Goal: Information Seeking & Learning: Learn about a topic

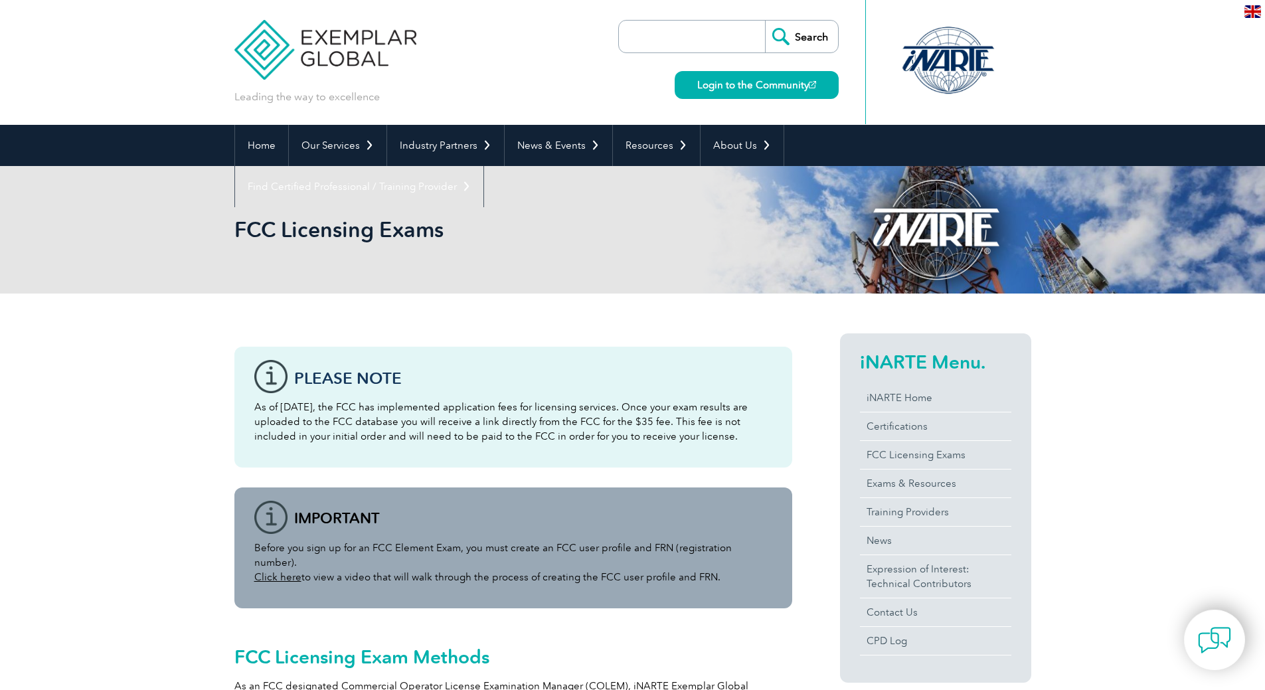
scroll to position [115, 0]
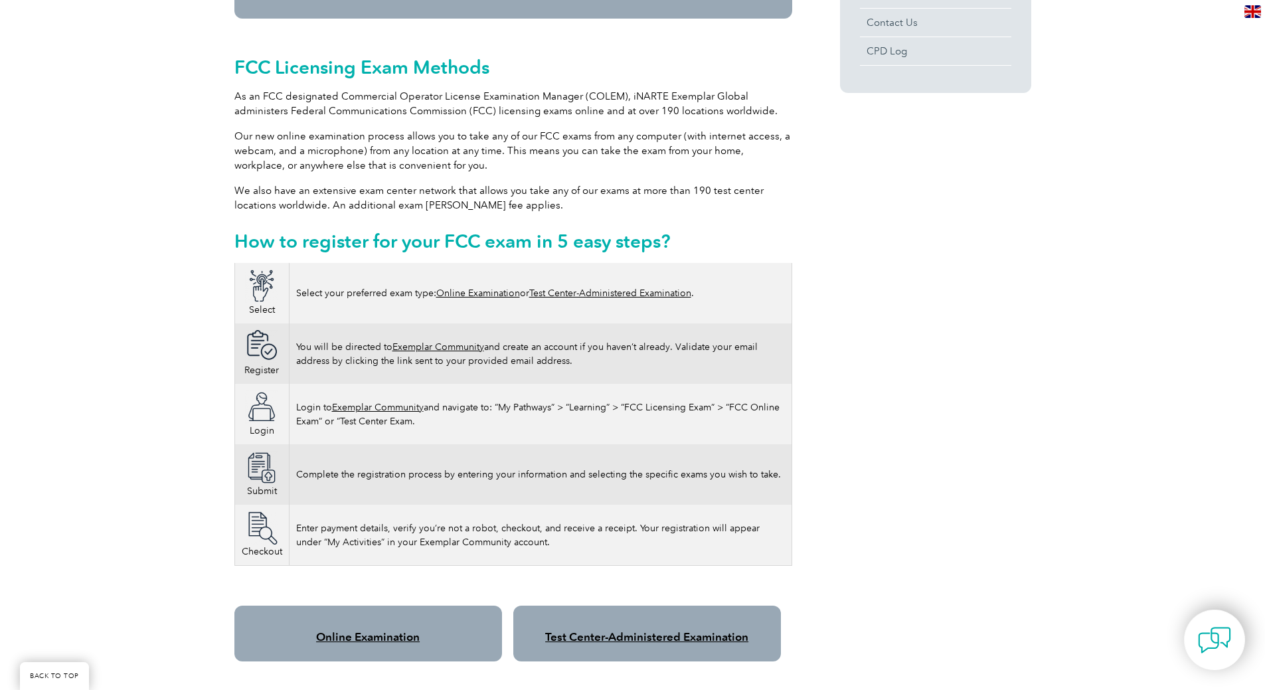
scroll to position [619, 0]
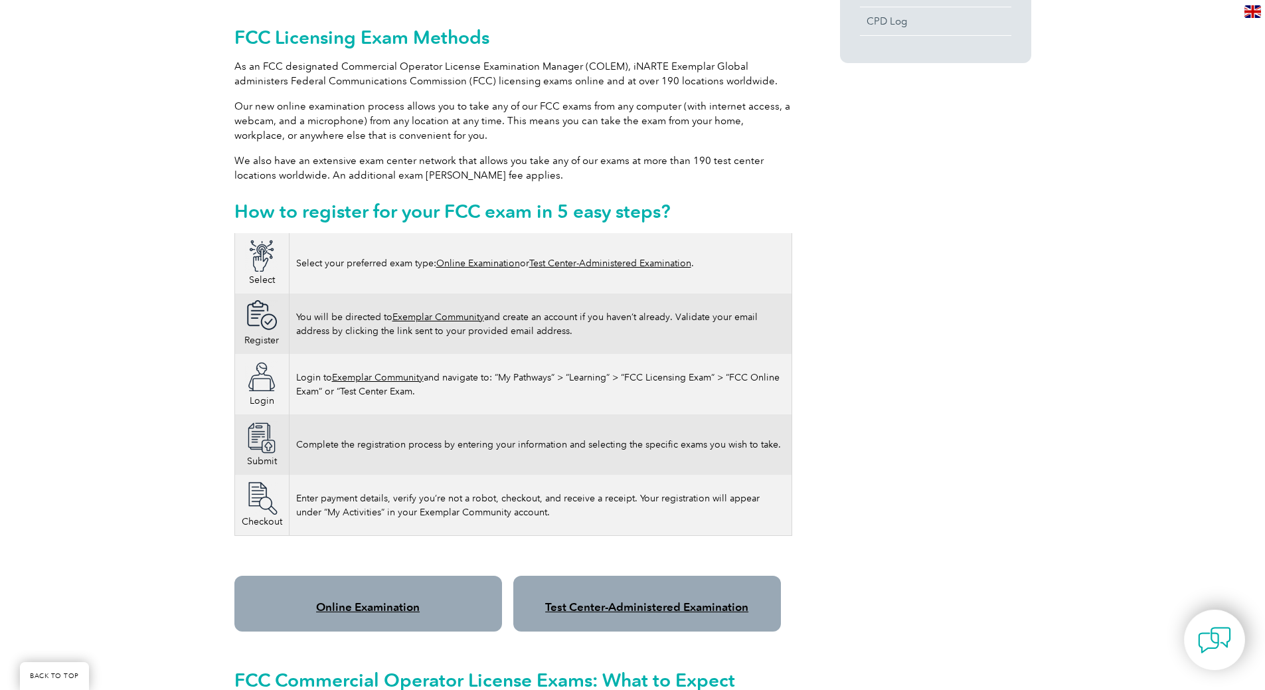
click at [619, 600] on link "Test Center-Administered Examination" at bounding box center [646, 606] width 203 height 13
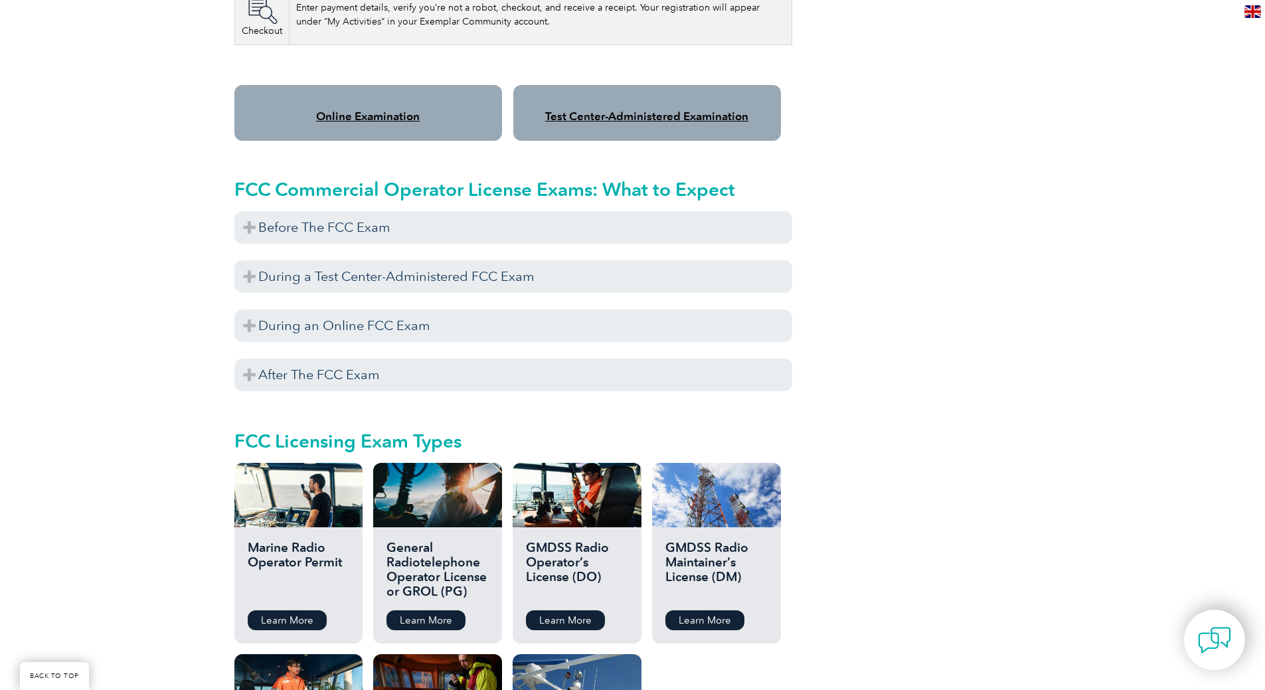
scroll to position [1150, 0]
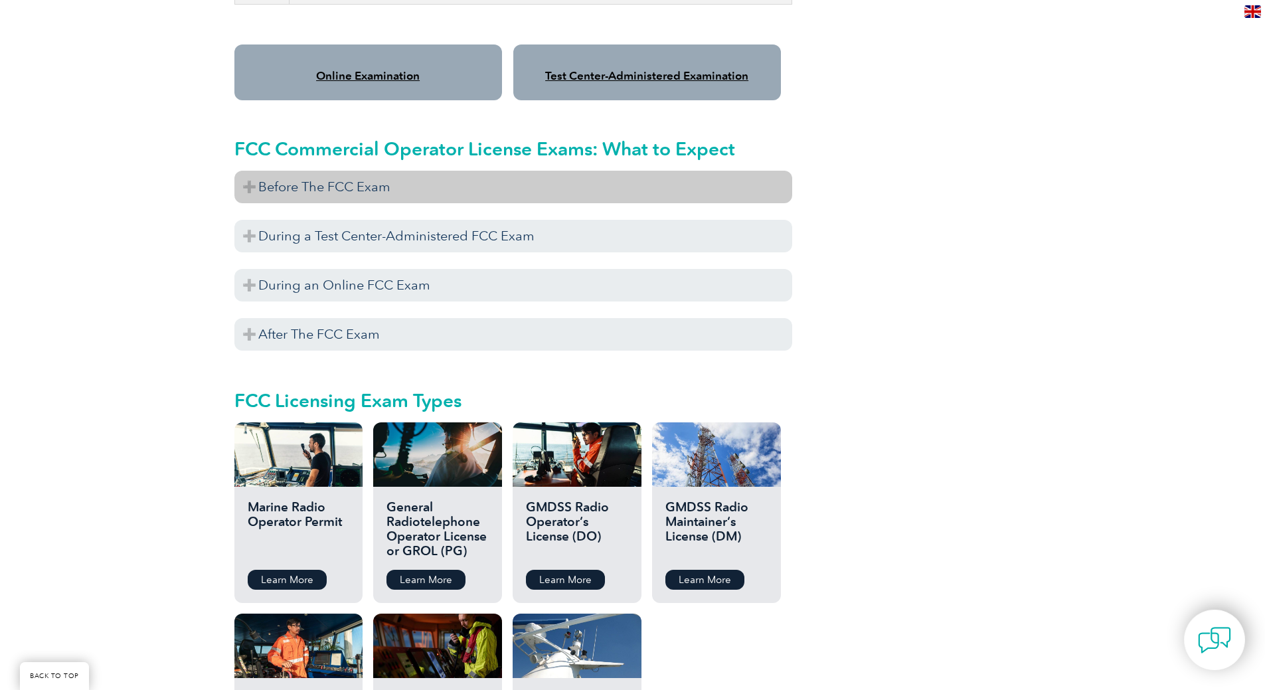
click at [362, 188] on h3 "Before The FCC Exam" at bounding box center [513, 187] width 558 height 33
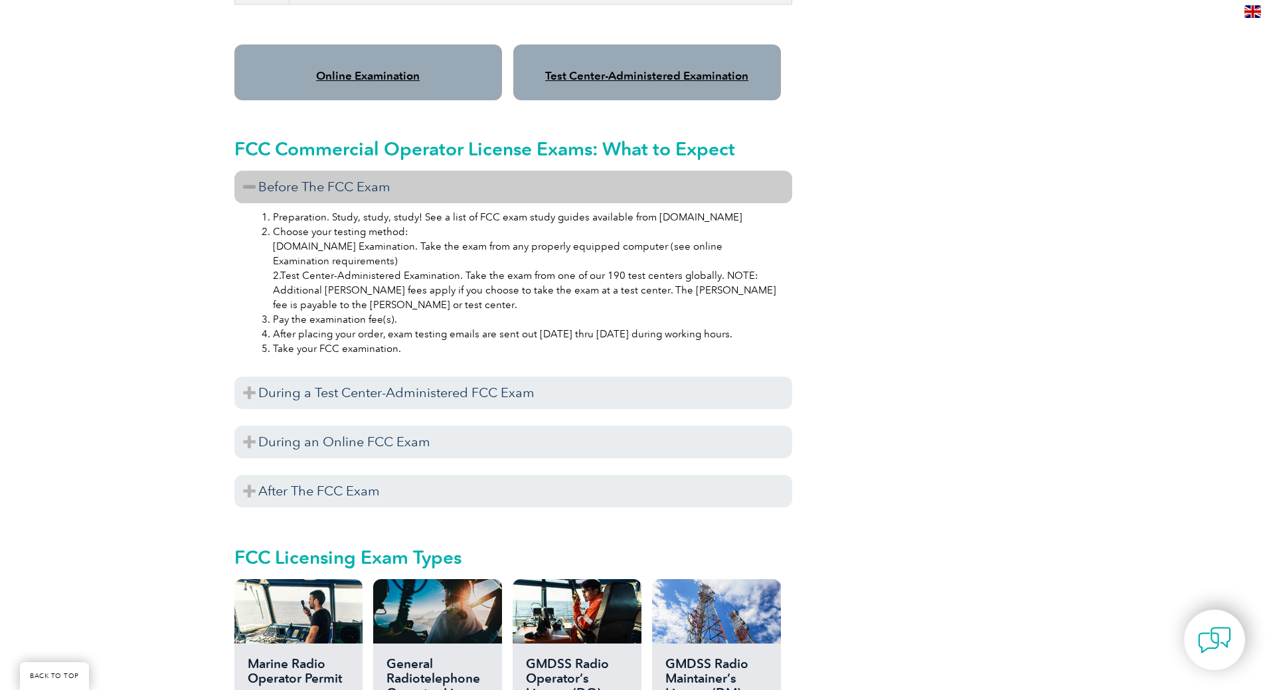
click at [358, 210] on li "Preparation. Study, study, study! See a list of FCC exam study guides available…" at bounding box center [526, 217] width 507 height 15
click at [339, 224] on li "Choose your testing method: 1.Online Examination. Take the exam from any proper…" at bounding box center [526, 268] width 507 height 88
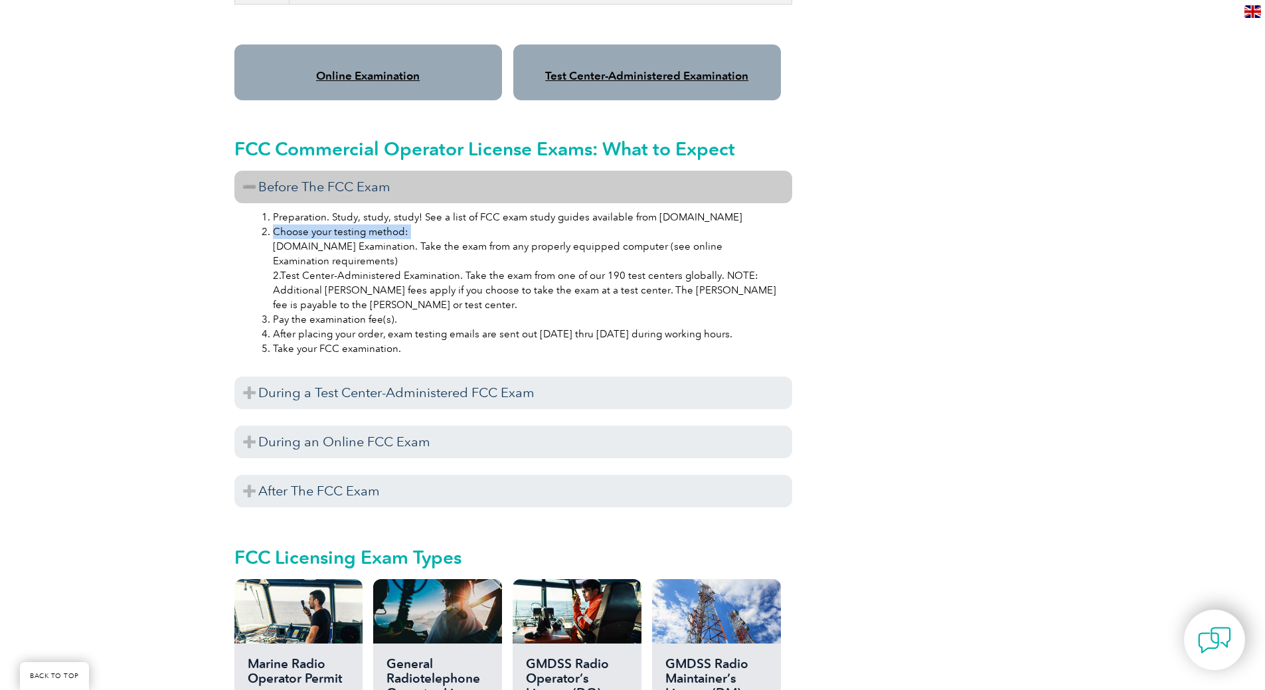
click at [339, 224] on li "Choose your testing method: 1.Online Examination. Take the exam from any proper…" at bounding box center [526, 268] width 507 height 88
click at [328, 230] on li "Choose your testing method: 1.Online Examination. Take the exam from any proper…" at bounding box center [526, 268] width 507 height 88
click at [327, 230] on li "Choose your testing method: 1.Online Examination. Take the exam from any proper…" at bounding box center [526, 268] width 507 height 88
click at [319, 248] on li "Choose your testing method: 1.Online Examination. Take the exam from any proper…" at bounding box center [526, 268] width 507 height 88
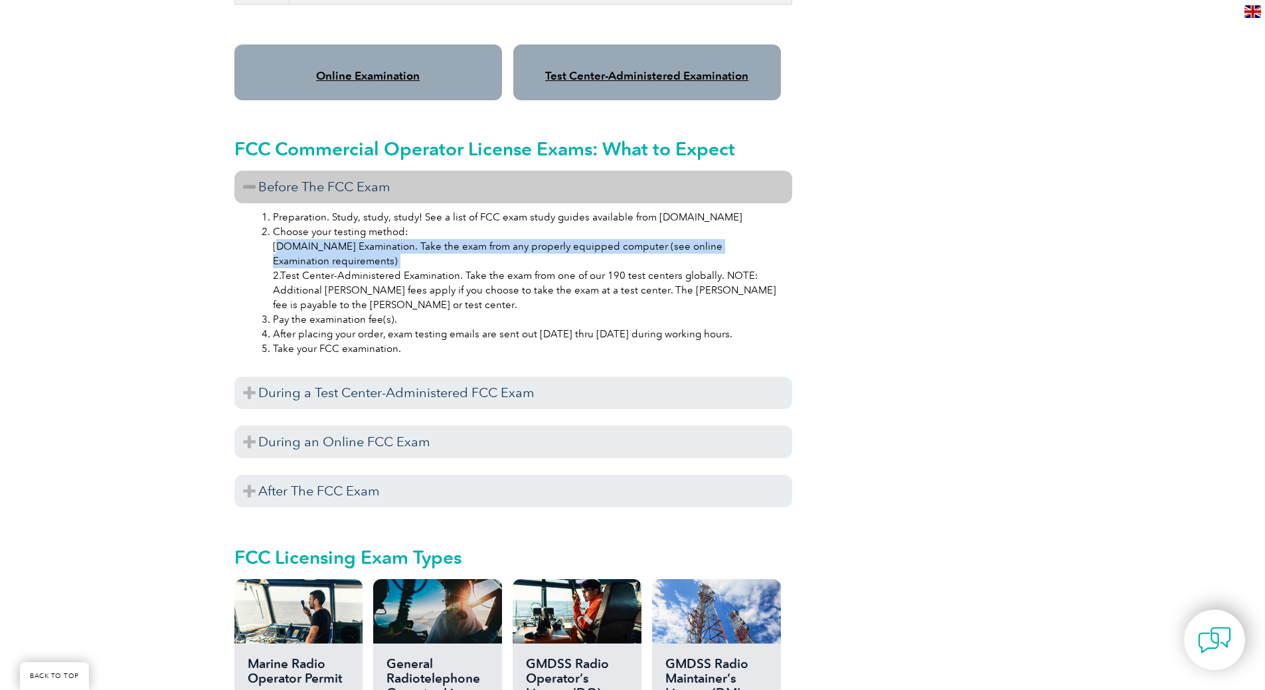
click at [319, 248] on li "Choose your testing method: 1.Online Examination. Take the exam from any proper…" at bounding box center [526, 268] width 507 height 88
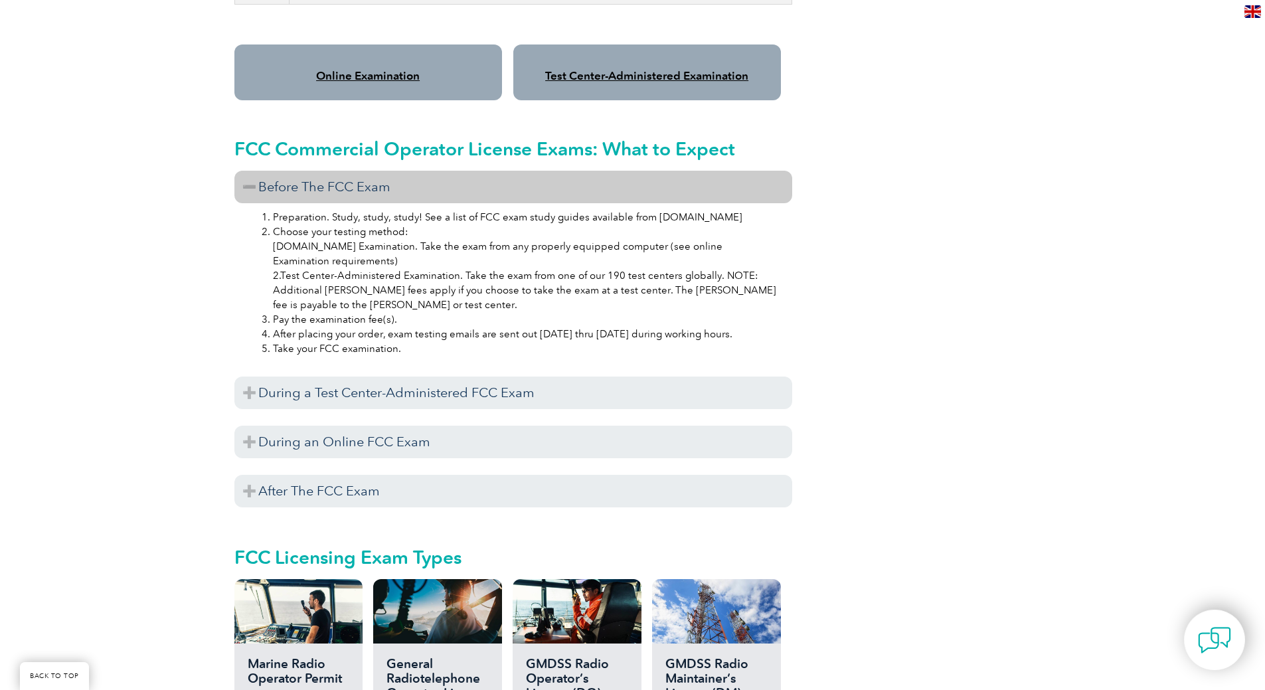
click at [314, 264] on li "Choose your testing method: 1.Online Examination. Take the exam from any proper…" at bounding box center [526, 268] width 507 height 88
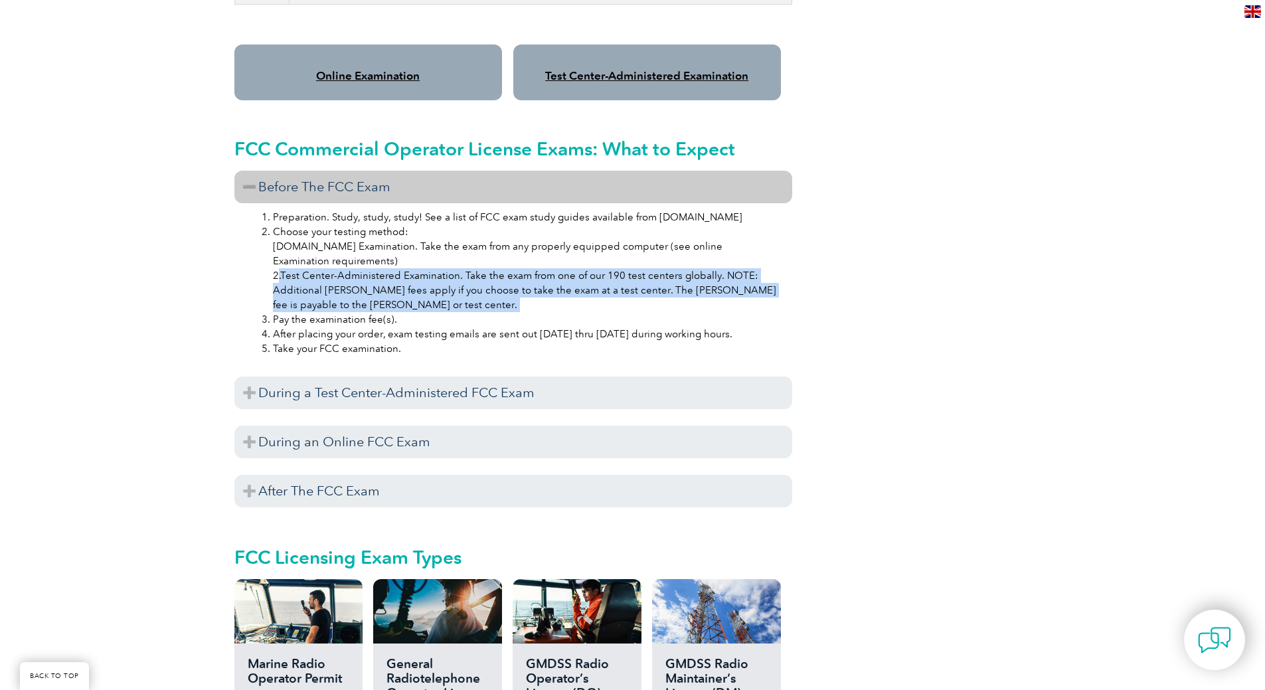
click at [314, 264] on li "Choose your testing method: 1.Online Examination. Take the exam from any proper…" at bounding box center [526, 268] width 507 height 88
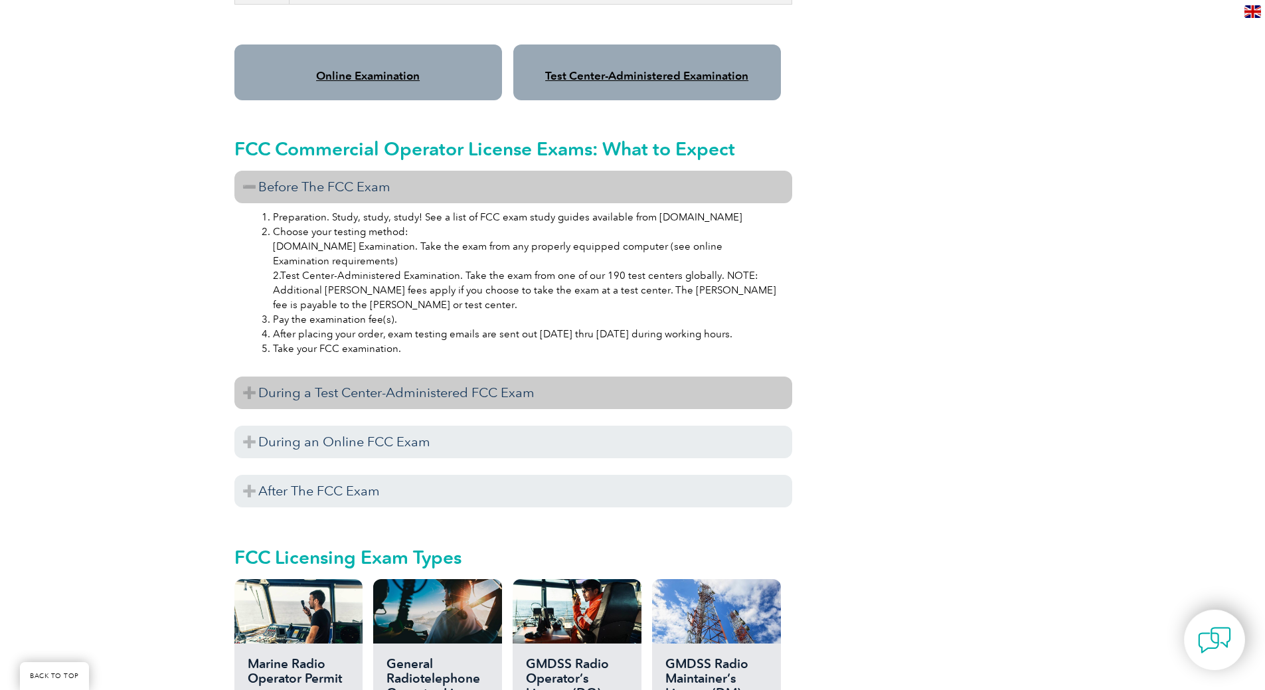
click at [321, 376] on h3 "During a Test Center-Administered FCC Exam" at bounding box center [513, 392] width 558 height 33
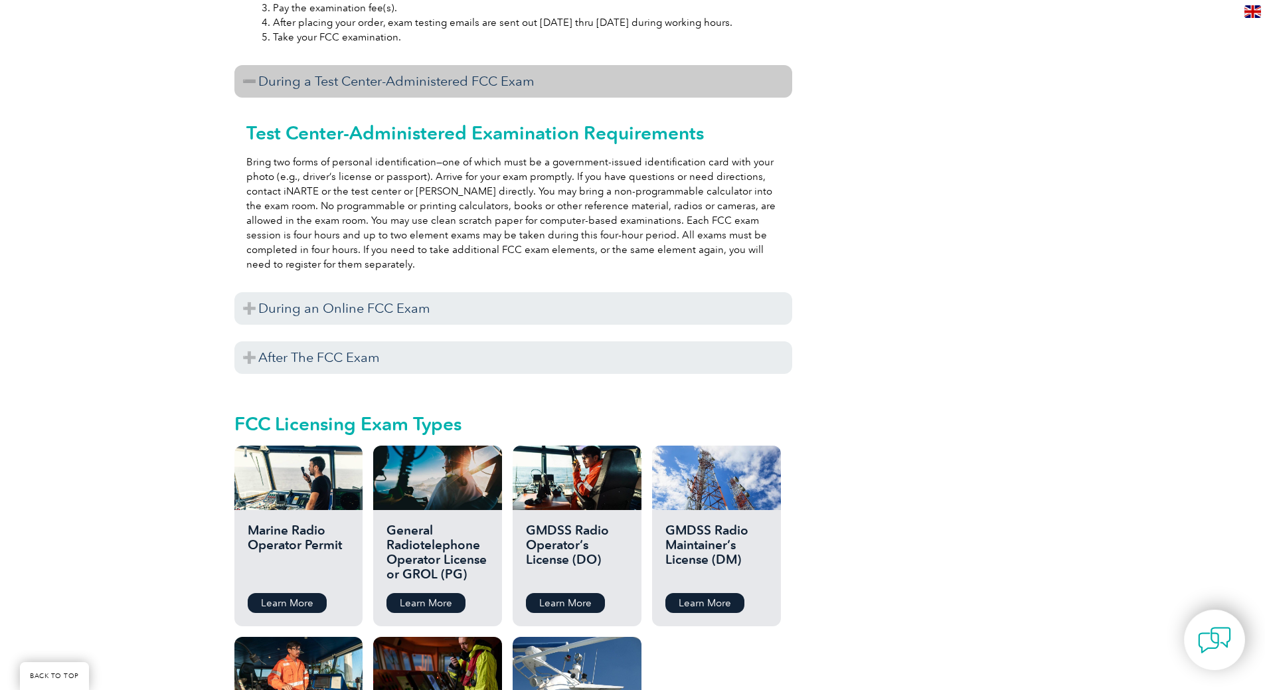
scroll to position [1460, 0]
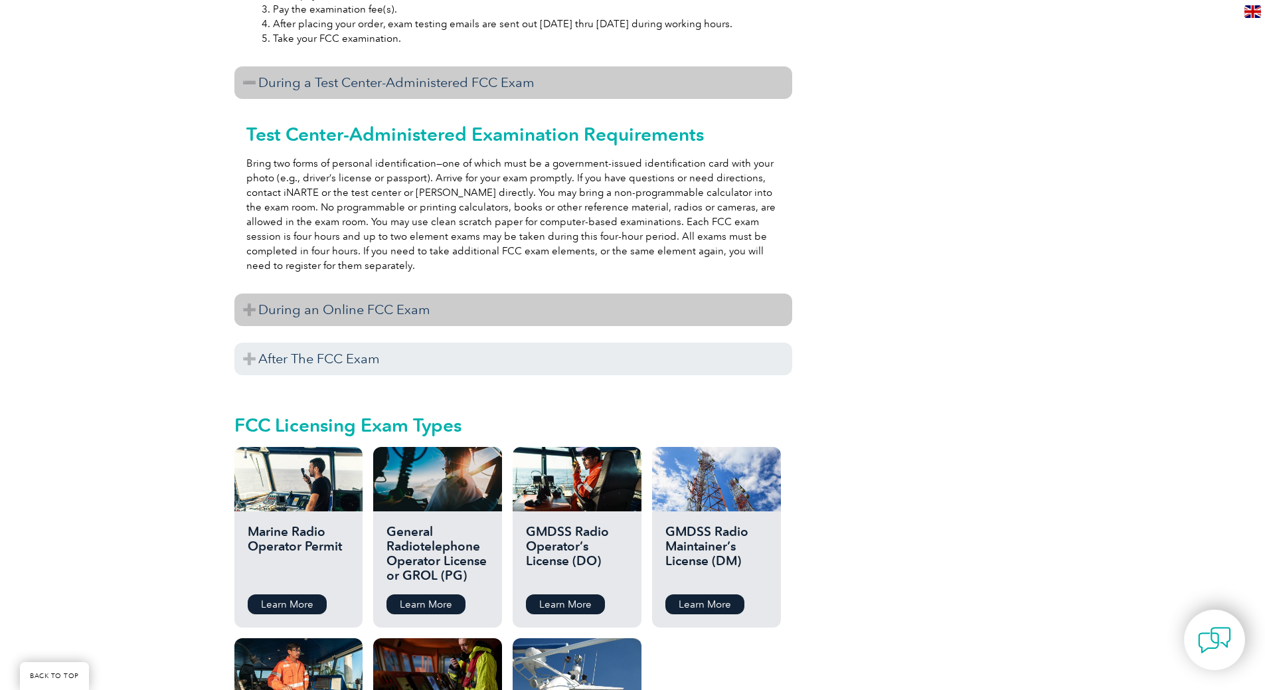
click at [335, 307] on h3 "During an Online FCC Exam" at bounding box center [513, 309] width 558 height 33
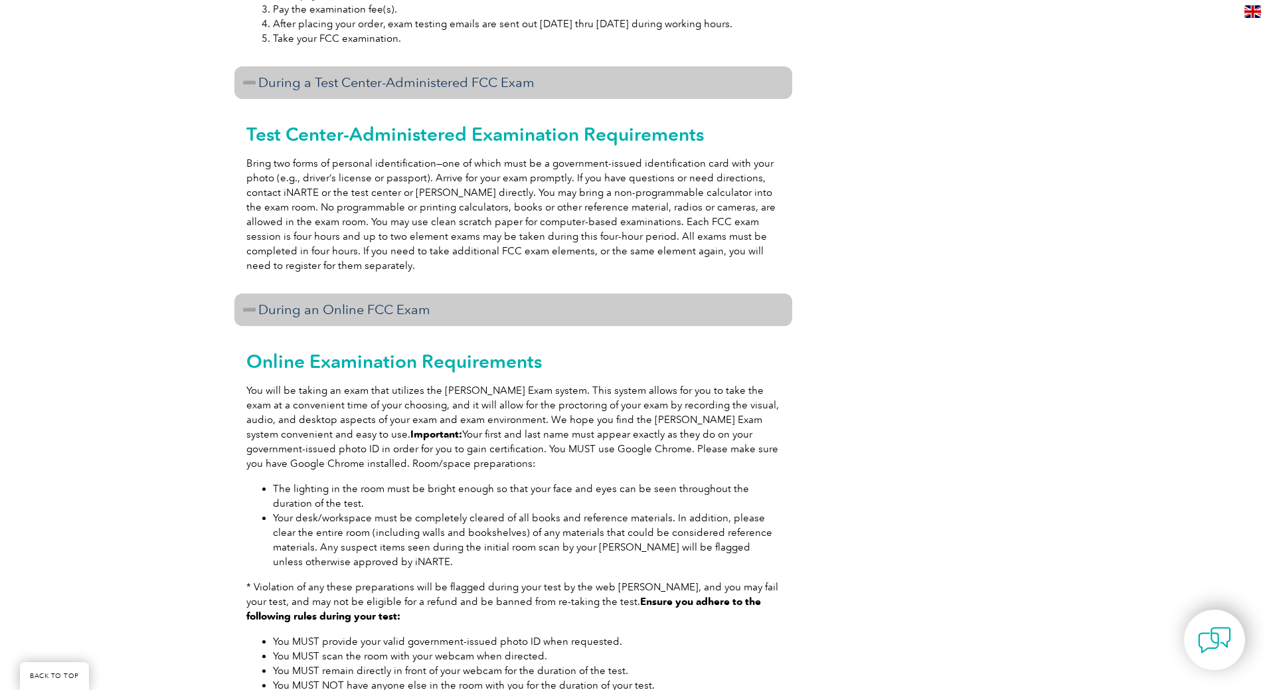
click at [334, 307] on h3 "During an Online FCC Exam" at bounding box center [513, 309] width 558 height 33
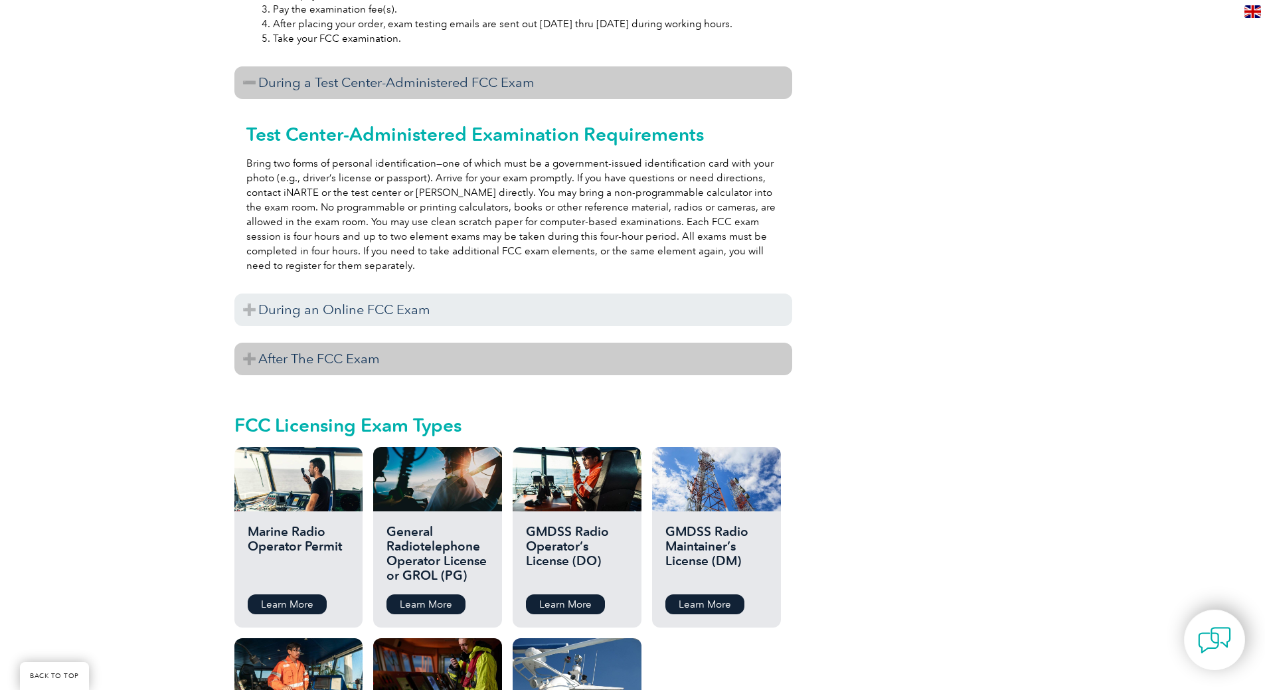
click at [324, 354] on h3 "After The FCC Exam" at bounding box center [513, 359] width 558 height 33
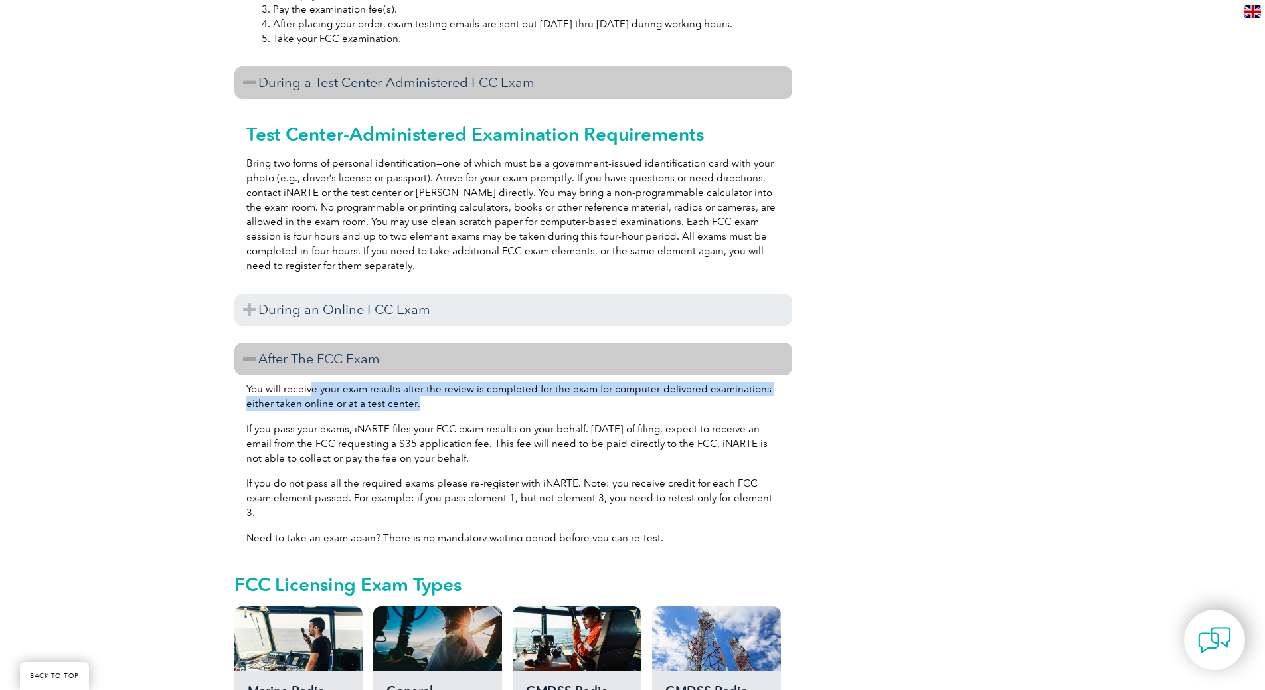
drag, startPoint x: 309, startPoint y: 381, endPoint x: 544, endPoint y: 388, distance: 234.4
click at [544, 388] on p "You will receive your exam results after the review is completed for the exam f…" at bounding box center [513, 396] width 534 height 29
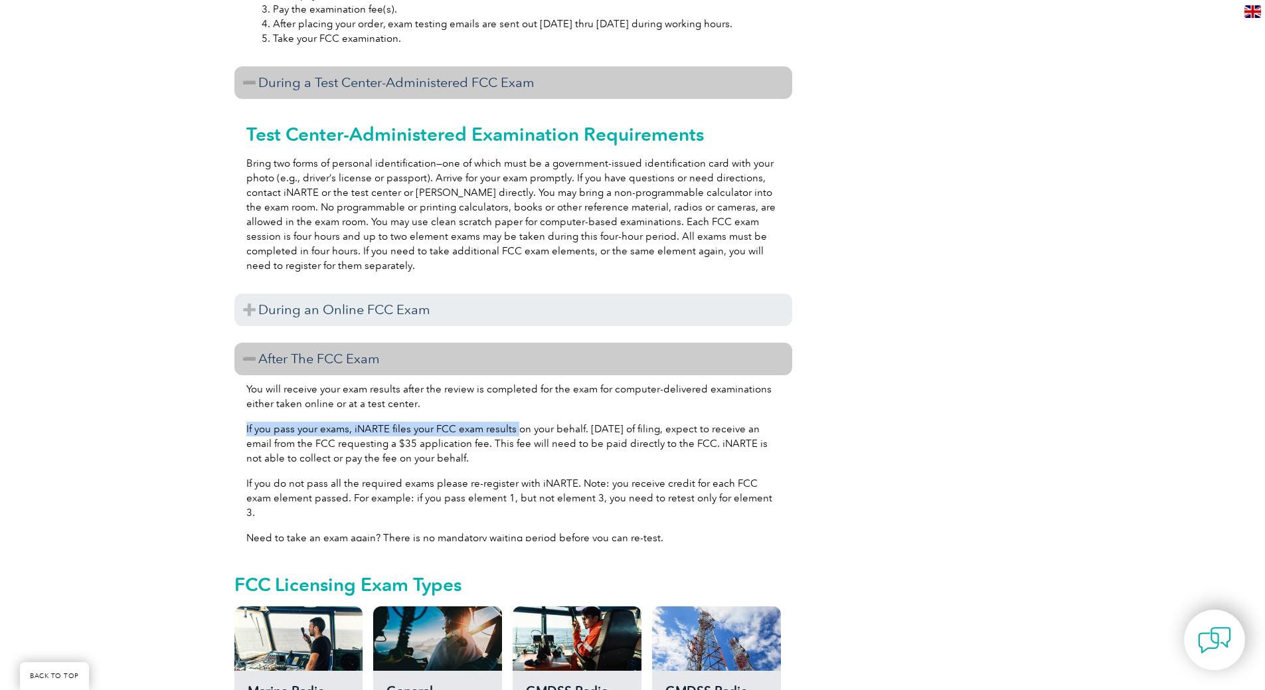
drag, startPoint x: 246, startPoint y: 421, endPoint x: 514, endPoint y: 421, distance: 268.2
click at [514, 422] on p "If you pass your exams, iNARTE files your FCC exam results on your behalf. [DAT…" at bounding box center [513, 444] width 534 height 44
click at [516, 422] on p "If you pass your exams, iNARTE files your FCC exam results on your behalf. [DAT…" at bounding box center [513, 444] width 534 height 44
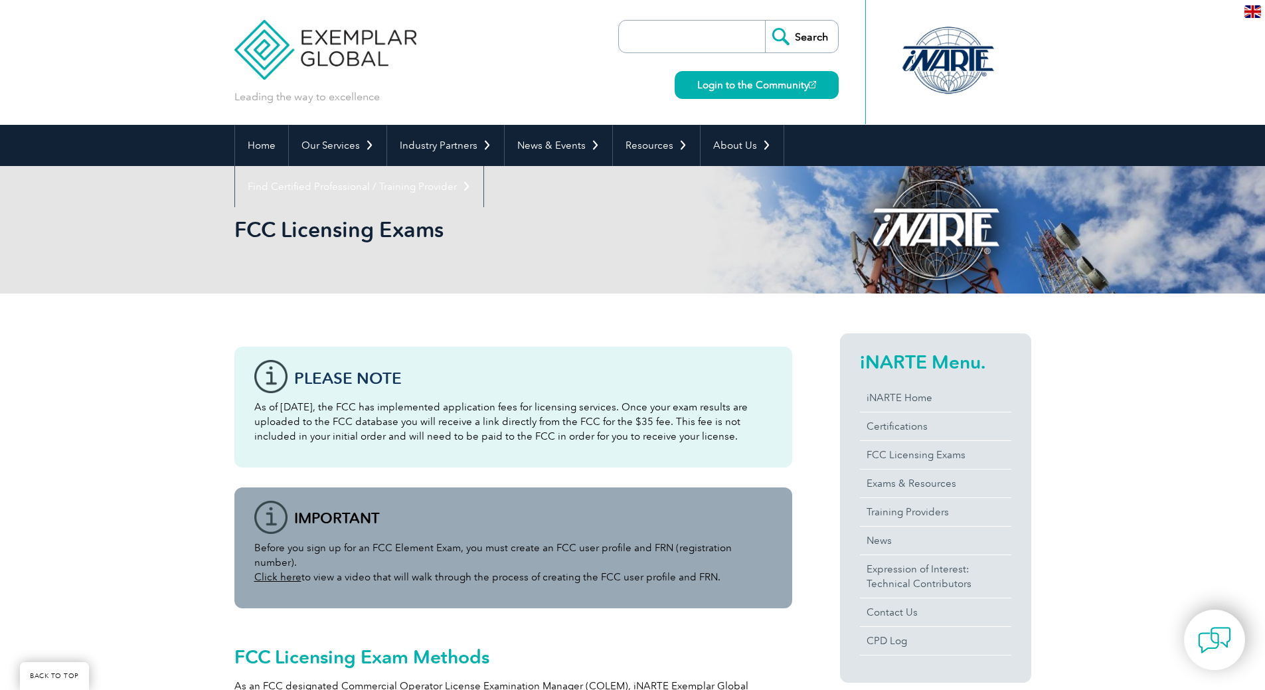
scroll to position [159, 0]
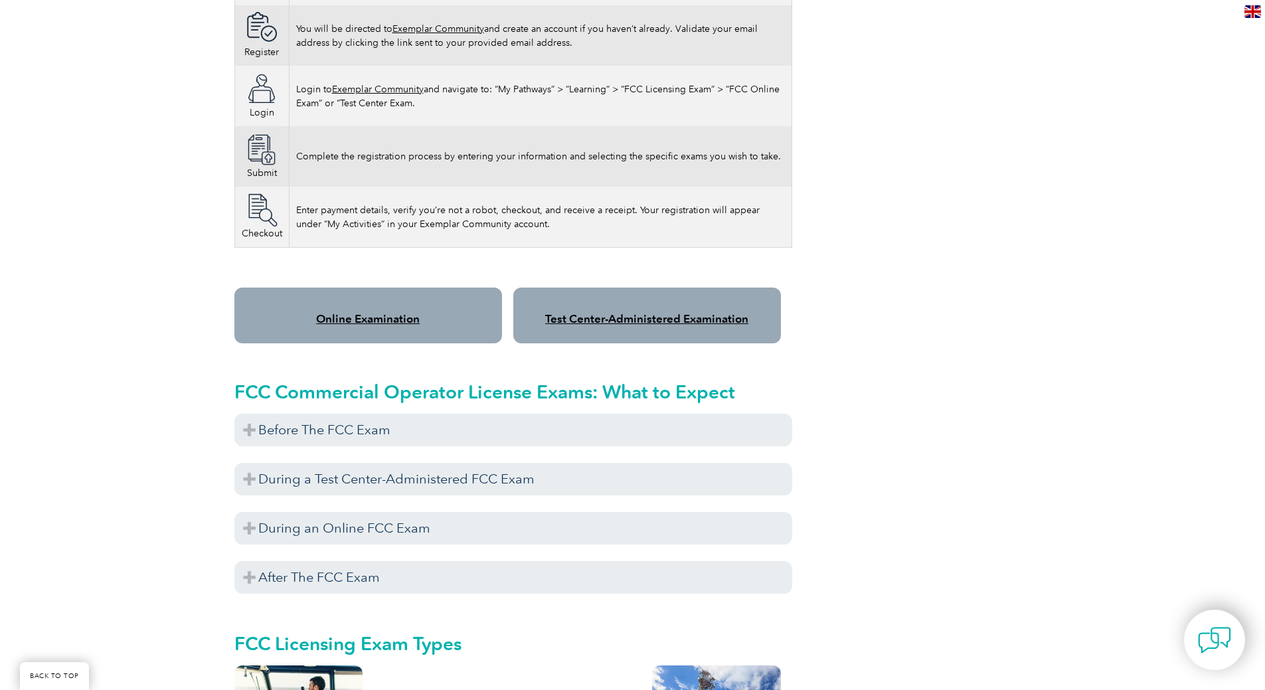
scroll to position [911, 0]
